Goal: Task Accomplishment & Management: Manage account settings

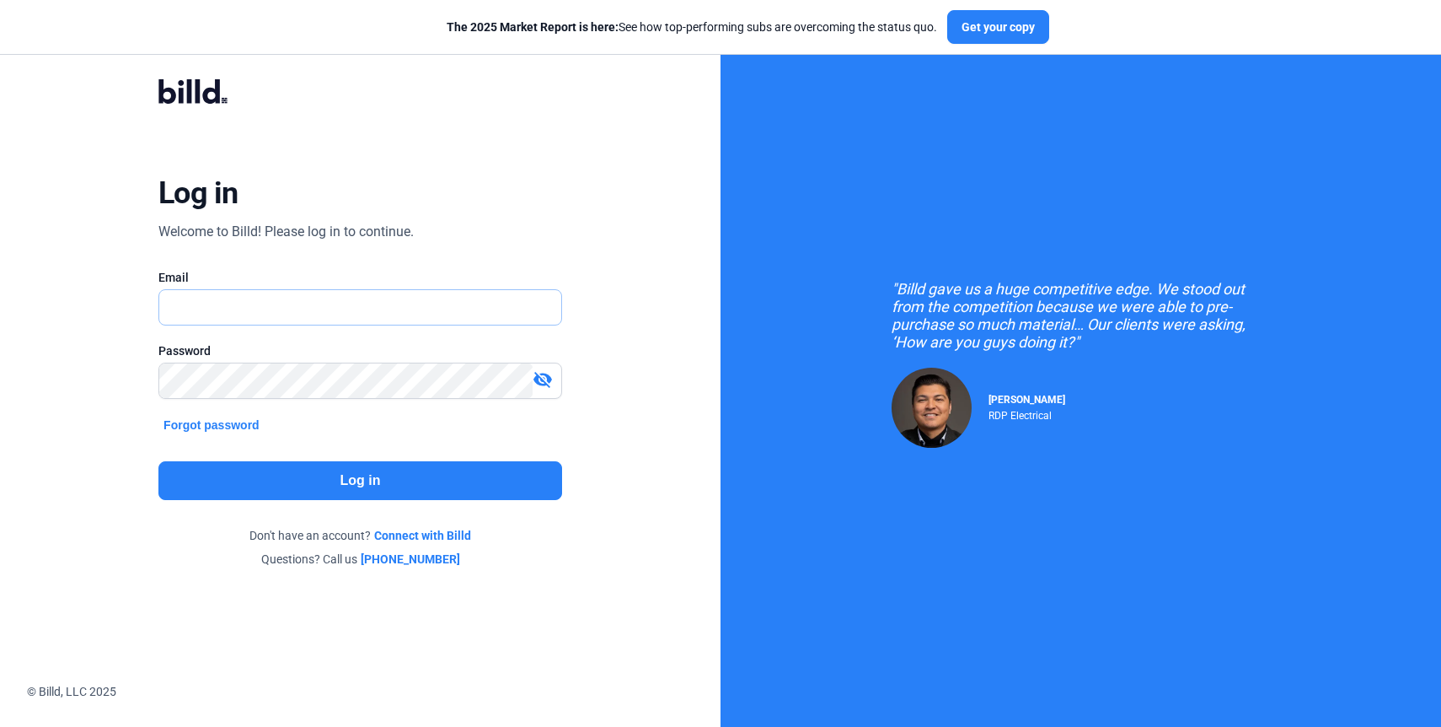
click at [380, 305] on input "text" at bounding box center [360, 307] width 402 height 35
type input "[EMAIL_ADDRESS][DOMAIN_NAME]"
click at [349, 481] on button "Log in" at bounding box center [360, 480] width 404 height 39
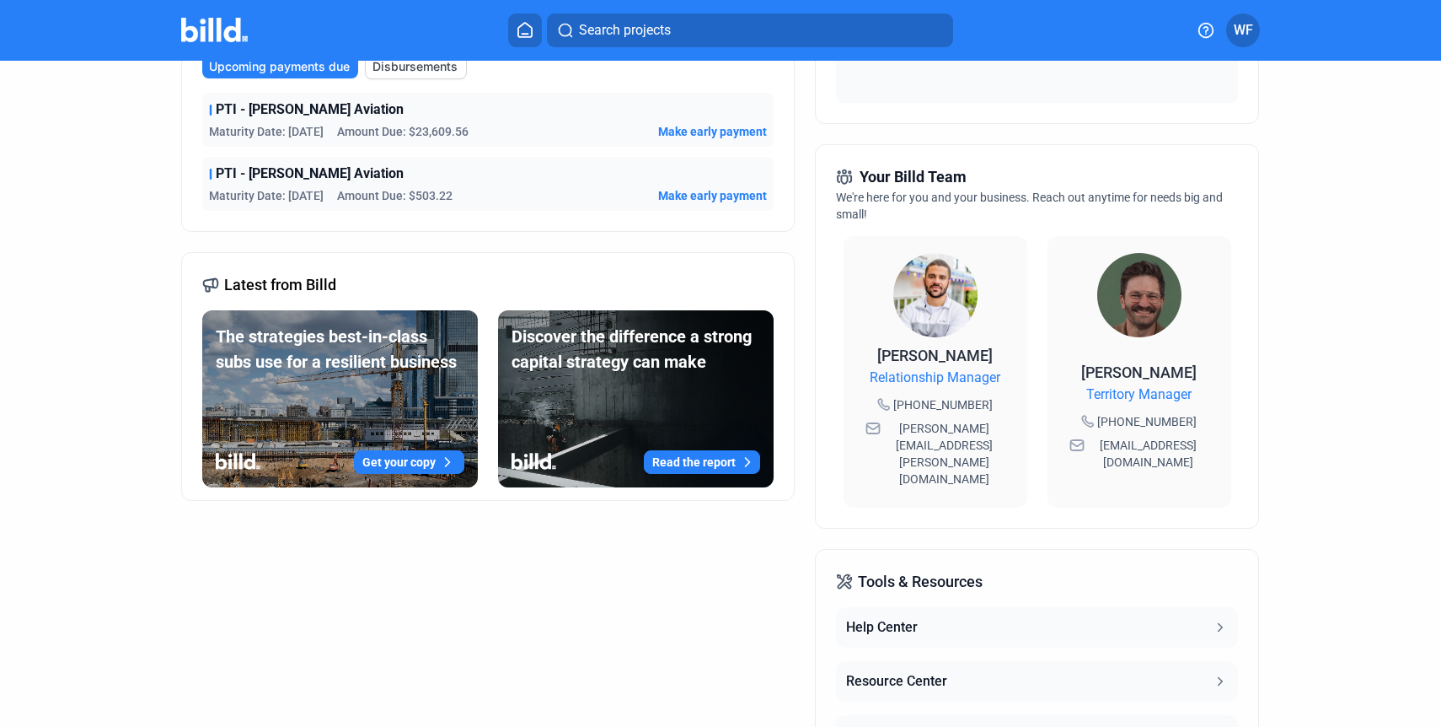
scroll to position [314, 0]
